Goal: Information Seeking & Learning: Learn about a topic

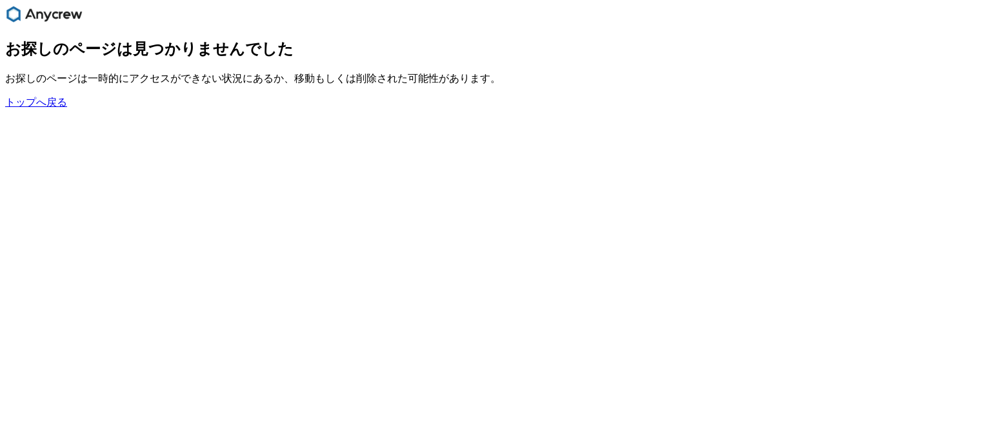
click at [49, 15] on img "main navigation" at bounding box center [43, 14] width 77 height 18
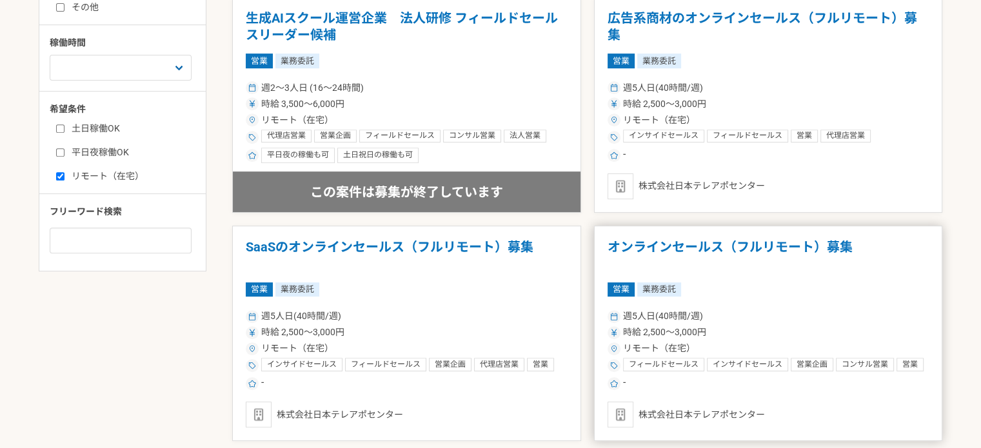
scroll to position [645, 0]
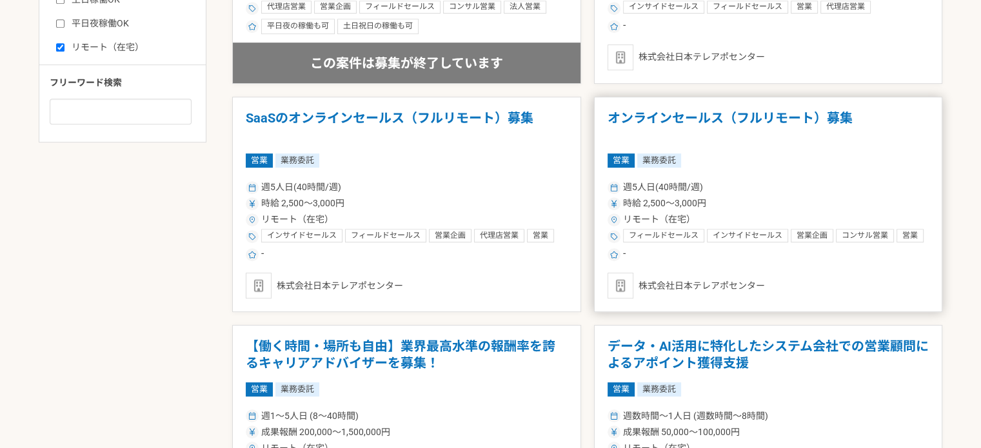
click at [883, 223] on div "リモート（在宅）" at bounding box center [768, 220] width 322 height 14
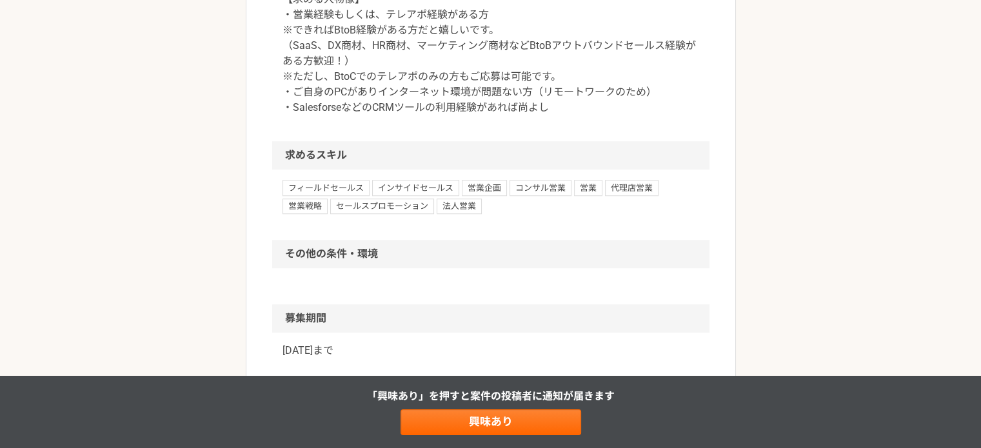
scroll to position [967, 0]
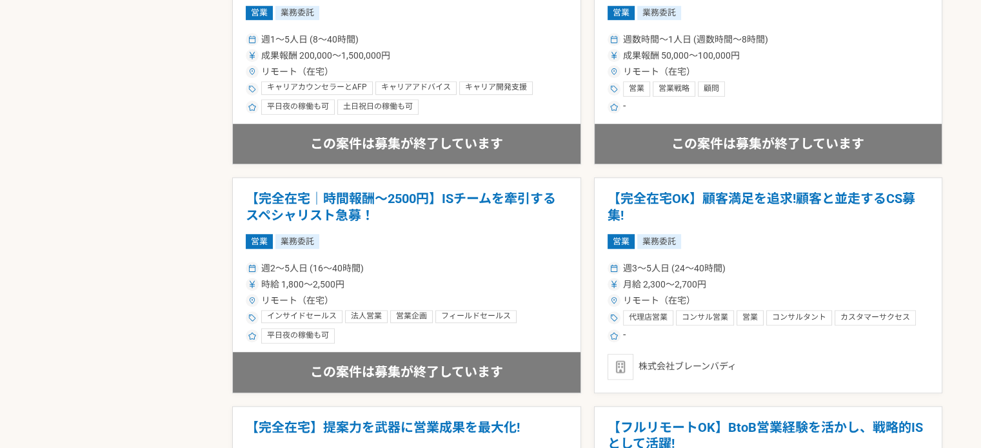
scroll to position [1032, 0]
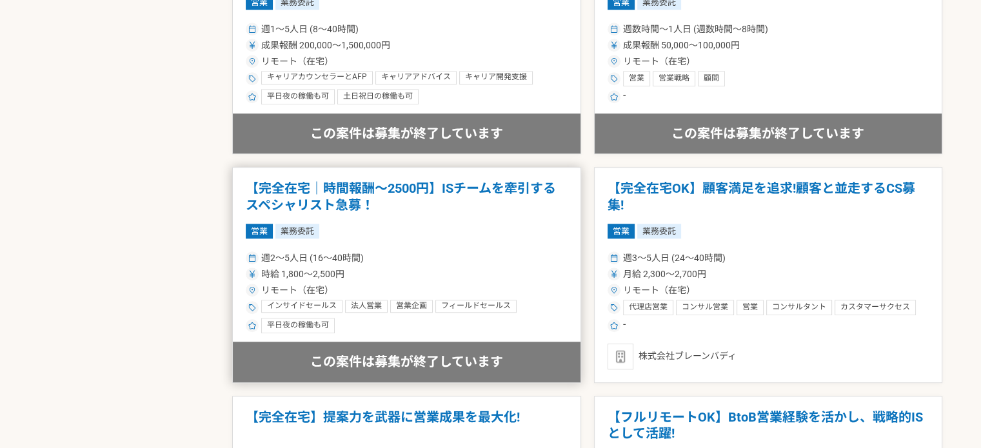
click at [422, 277] on div "時給 1,800〜2,500円" at bounding box center [407, 275] width 322 height 14
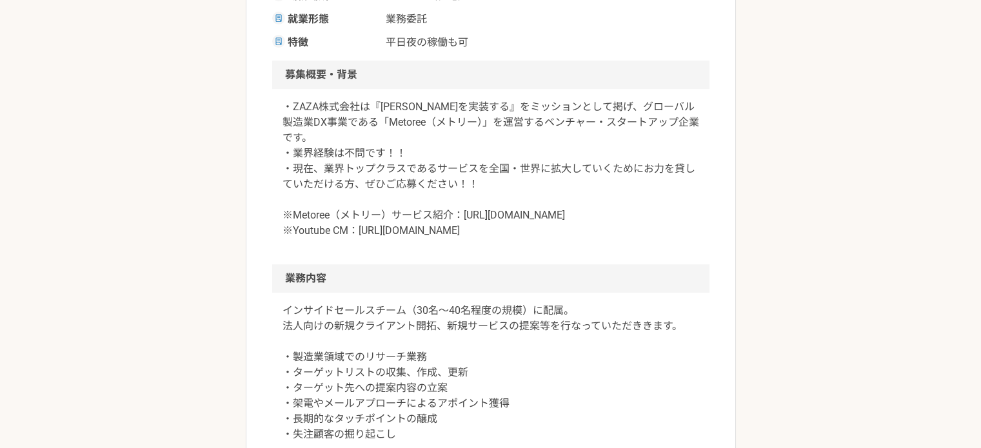
scroll to position [387, 0]
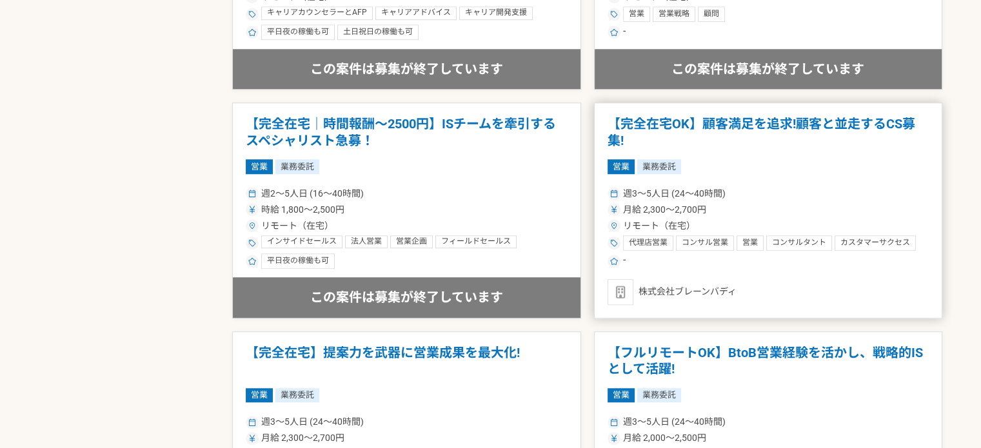
scroll to position [1161, 0]
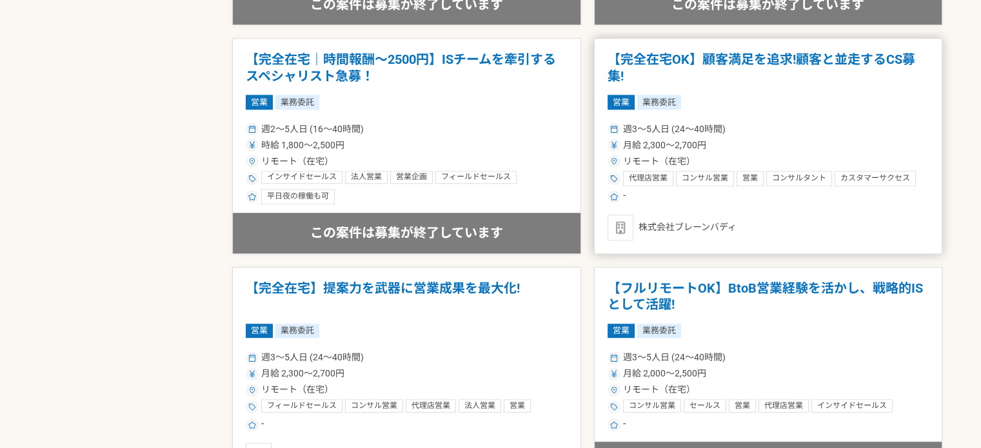
click at [812, 177] on span "コンサルタント" at bounding box center [799, 178] width 54 height 10
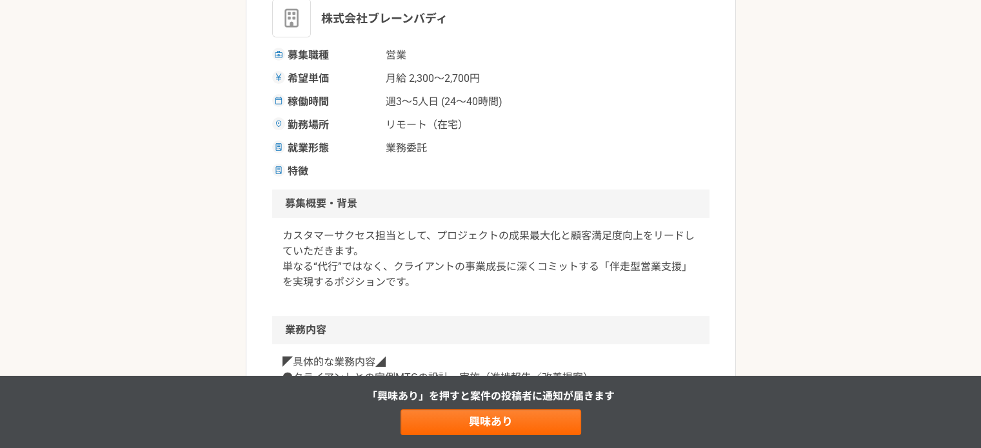
scroll to position [129, 0]
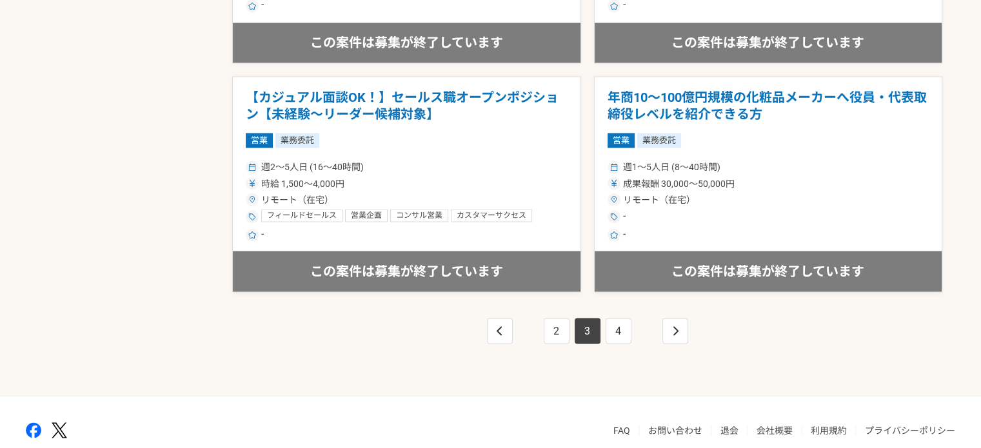
scroll to position [2322, 0]
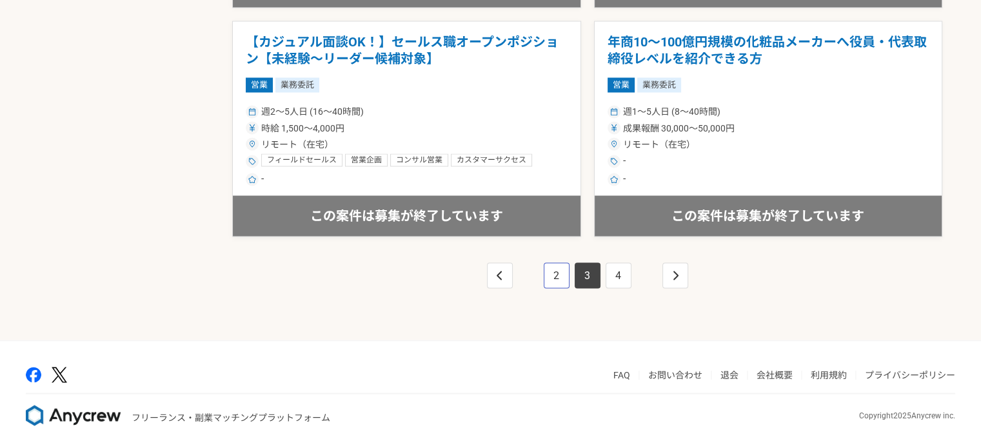
click at [553, 275] on link "2" at bounding box center [557, 275] width 26 height 26
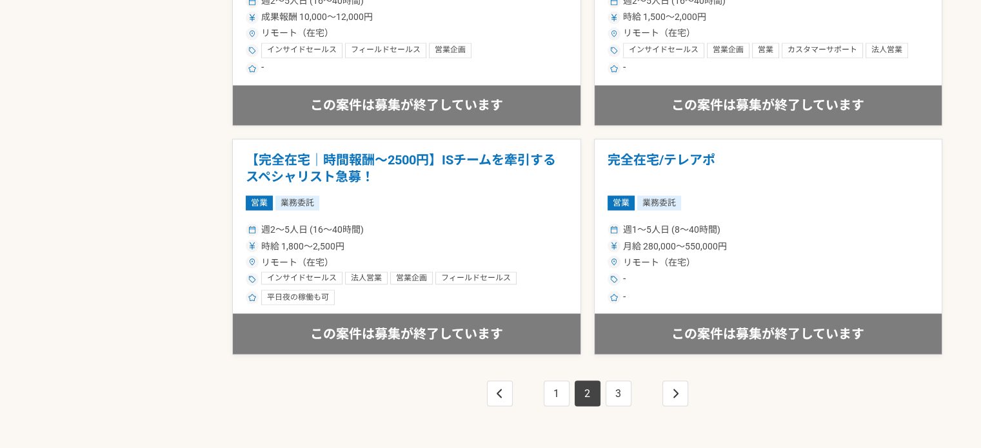
scroll to position [2322, 0]
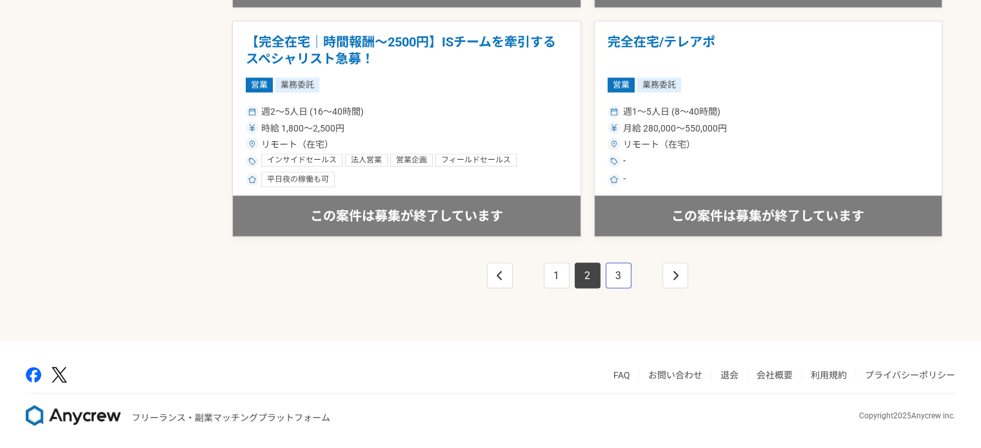
click at [624, 266] on link "3" at bounding box center [619, 275] width 26 height 26
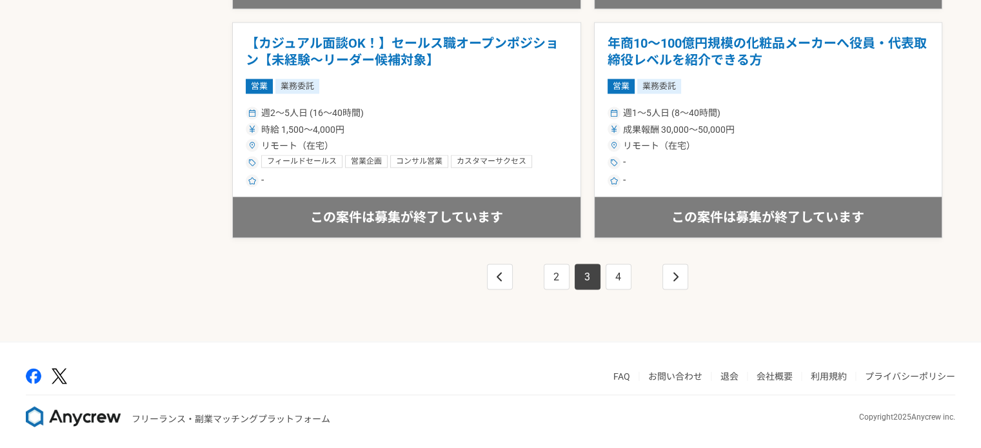
scroll to position [2322, 0]
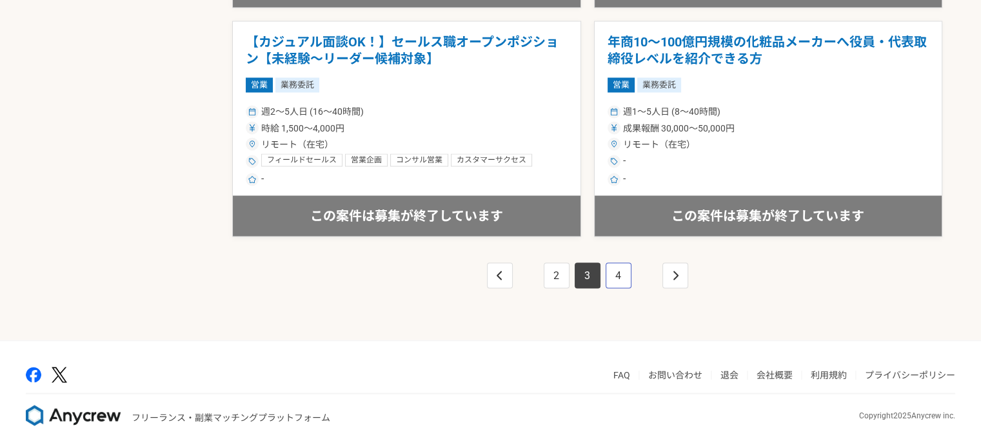
click at [628, 272] on link "4" at bounding box center [619, 275] width 26 height 26
